Goal: Check status: Check status

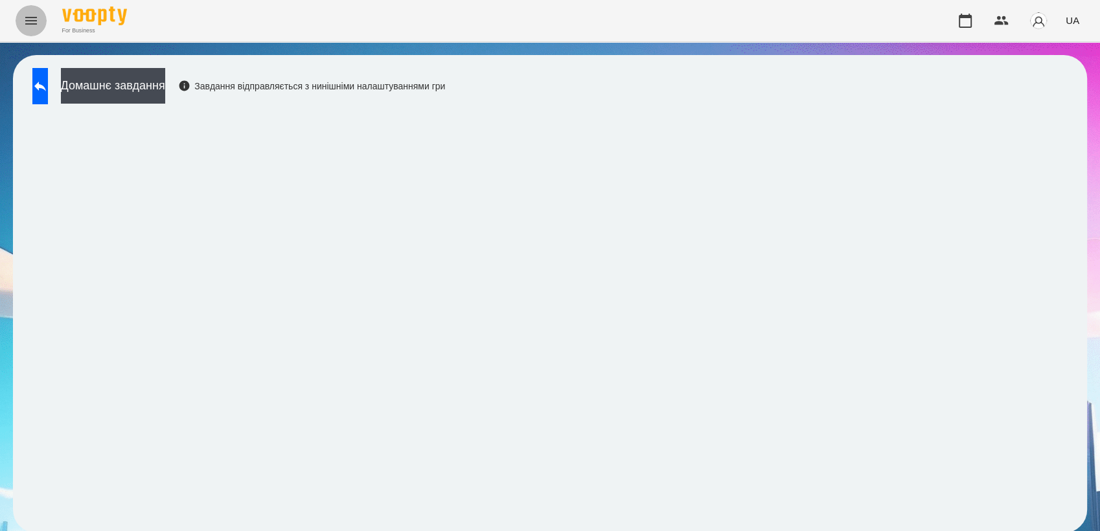
click at [31, 24] on icon "Menu" at bounding box center [31, 21] width 12 height 8
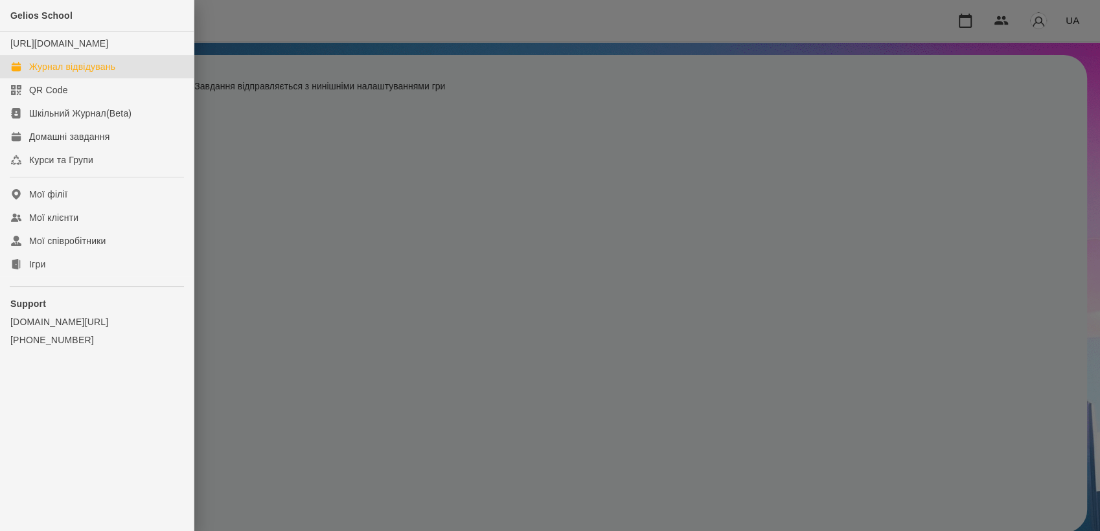
click at [73, 73] on div "Журнал відвідувань" at bounding box center [72, 66] width 86 height 13
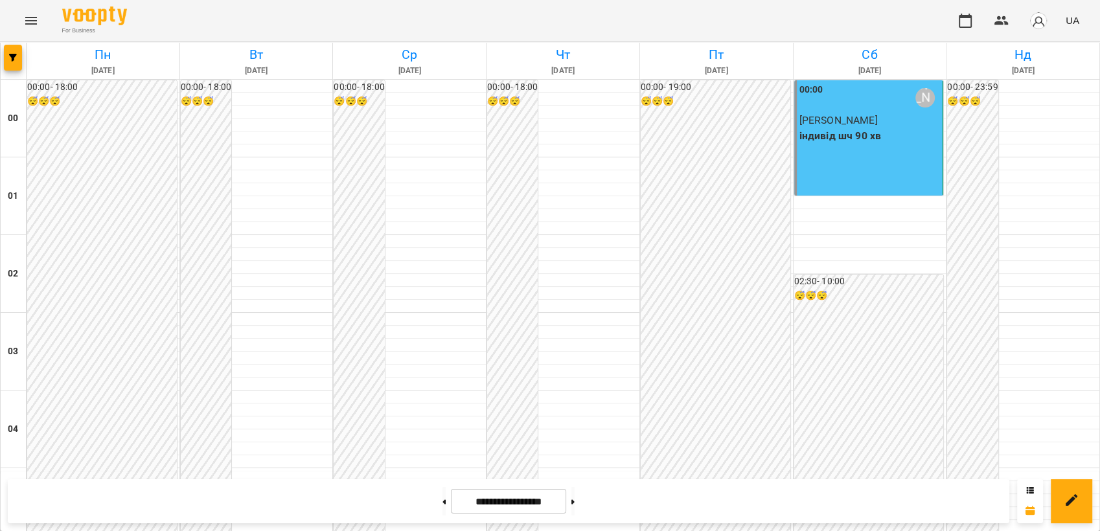
scroll to position [598, 0]
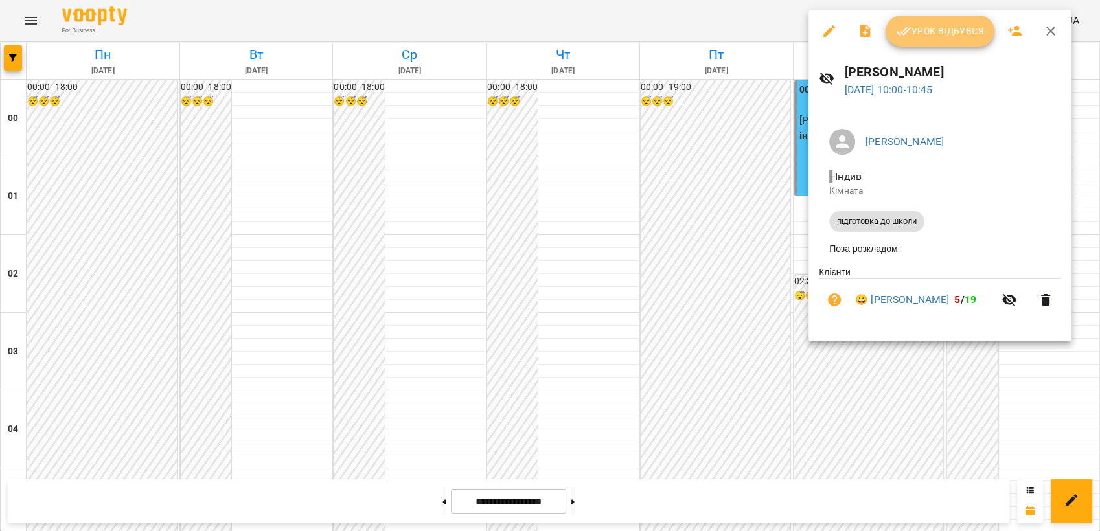
click at [951, 39] on span "Урок відбувся" at bounding box center [940, 31] width 88 height 16
